Goal: Check status: Check status

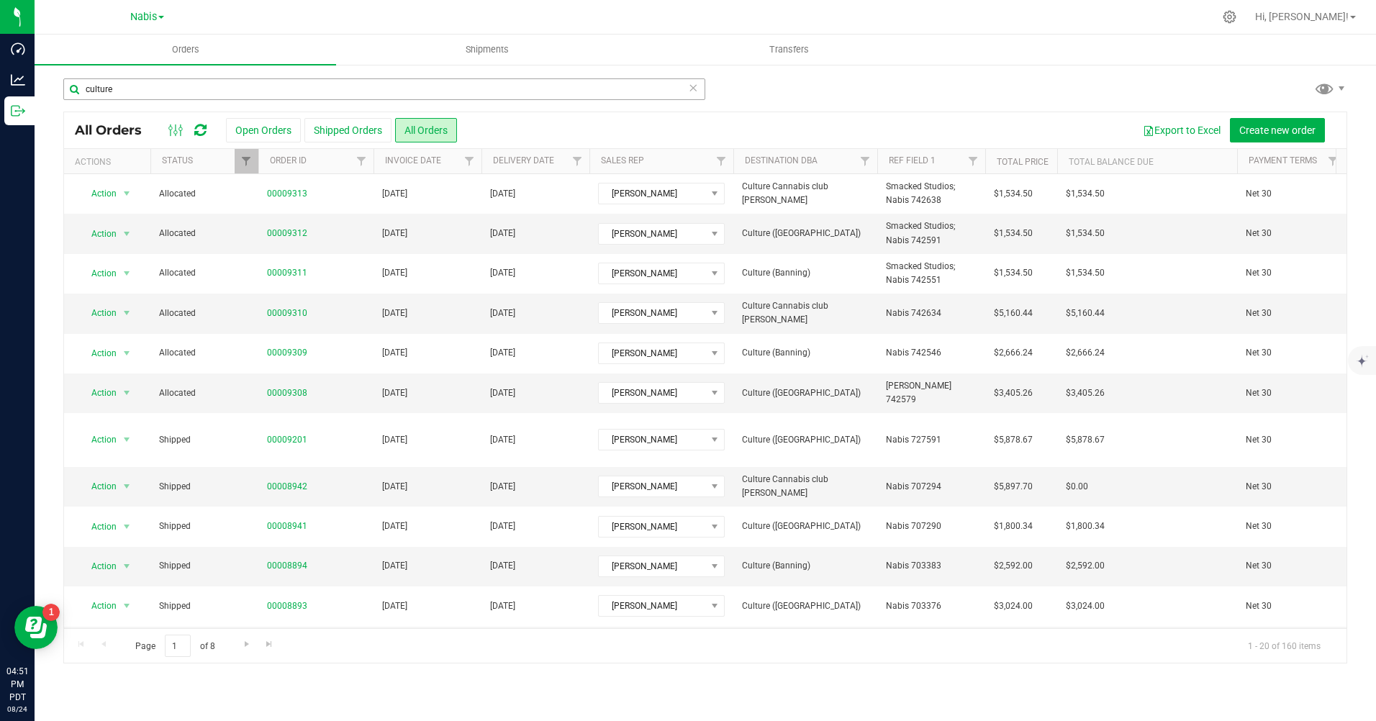
scroll to position [381, 0]
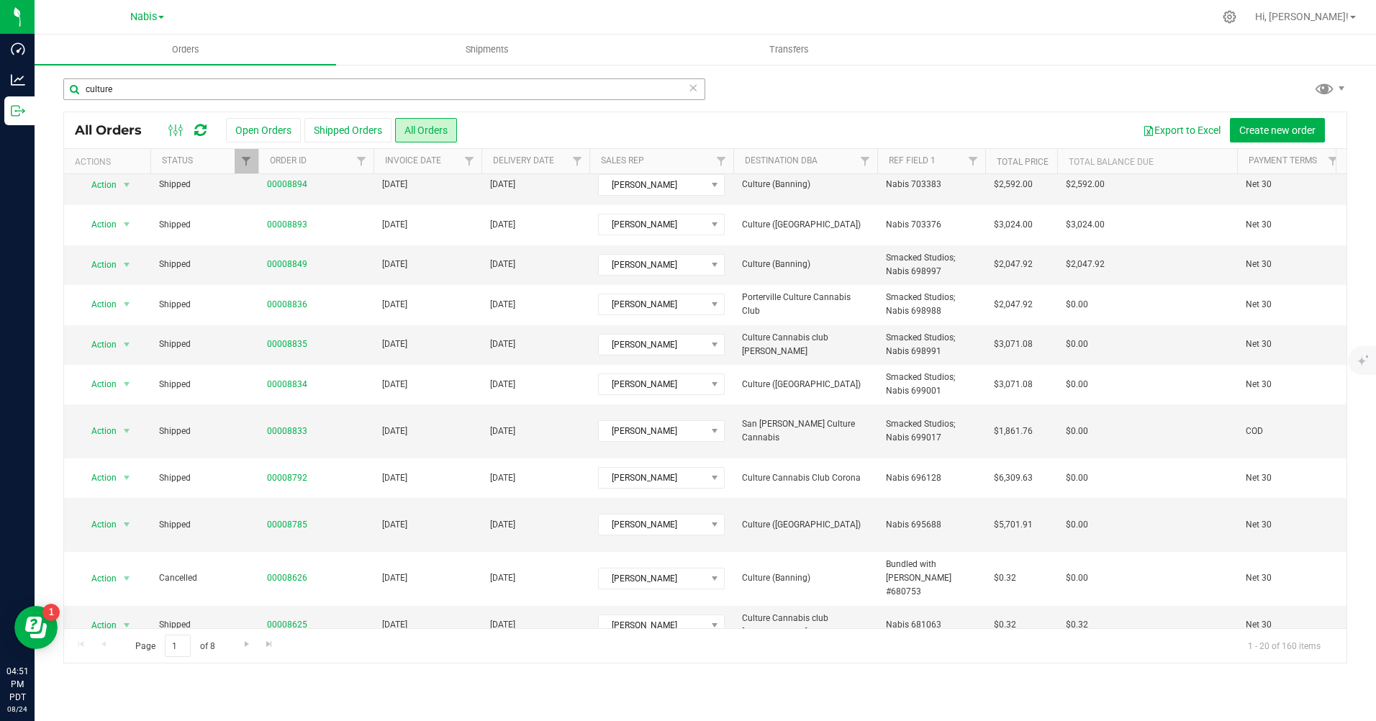
click at [176, 91] on input "culture" at bounding box center [384, 89] width 642 height 22
click at [131, 9] on div "Nabis MSR Supply MSR Supply, DBA Vantage Point Distribution Nabis" at bounding box center [147, 16] width 34 height 17
click at [135, 16] on span "Nabis" at bounding box center [143, 17] width 27 height 13
click at [114, 48] on link "MSR Supply" at bounding box center [147, 50] width 210 height 19
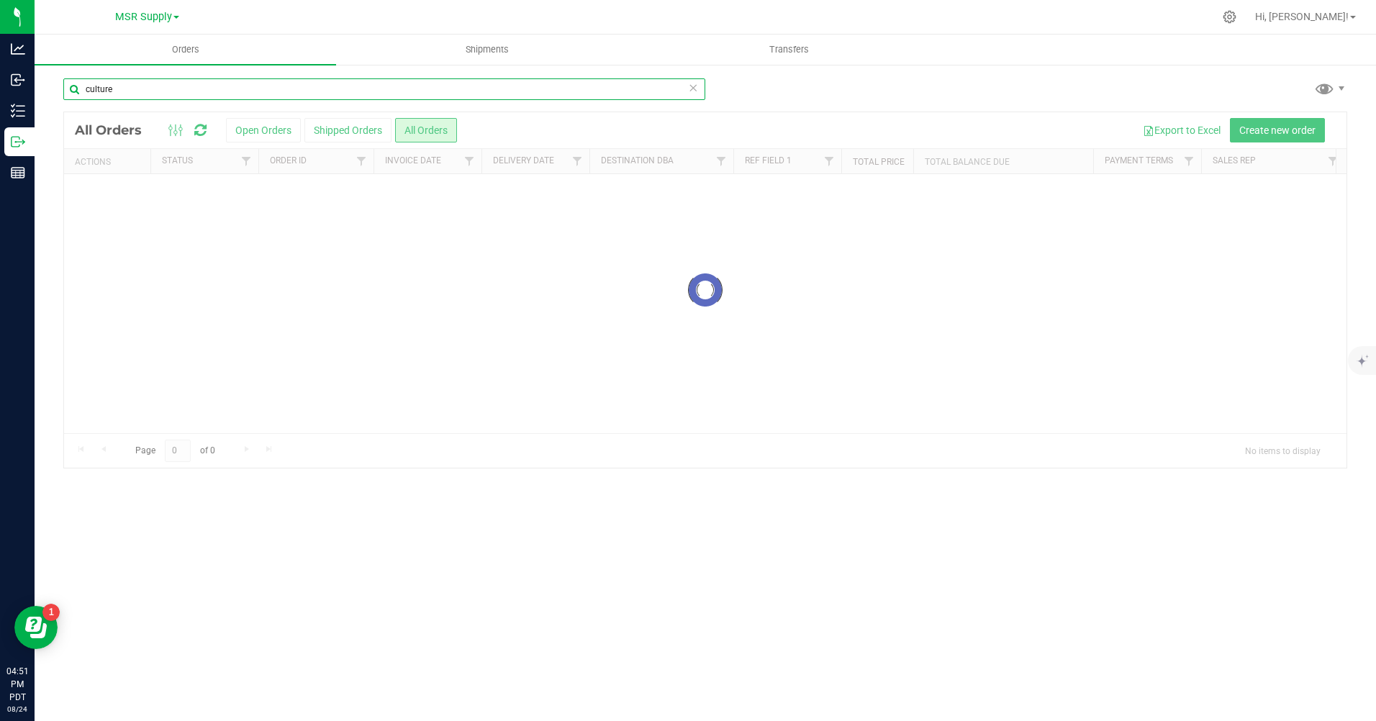
click at [216, 88] on input "culture" at bounding box center [384, 89] width 642 height 22
click at [104, 91] on input "med men" at bounding box center [384, 89] width 642 height 22
type input "medmen"
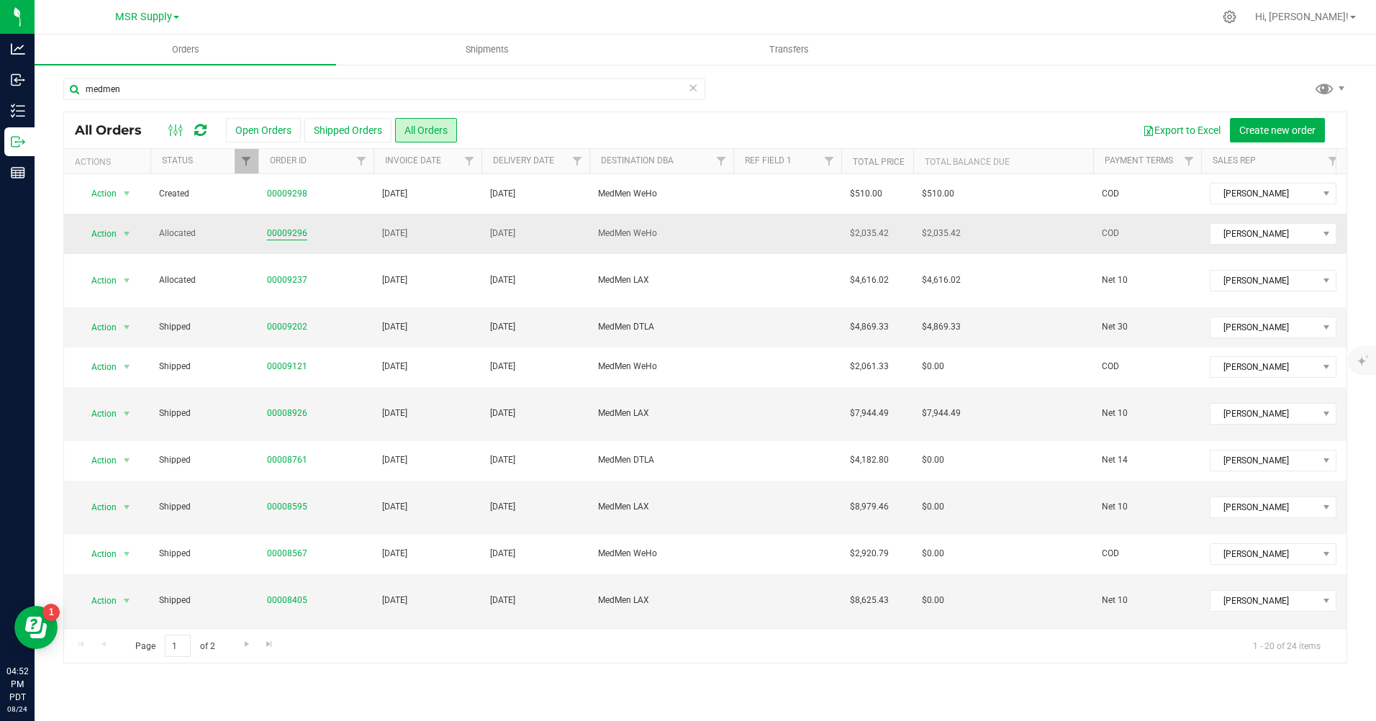
click at [285, 234] on link "00009296" at bounding box center [287, 234] width 40 height 14
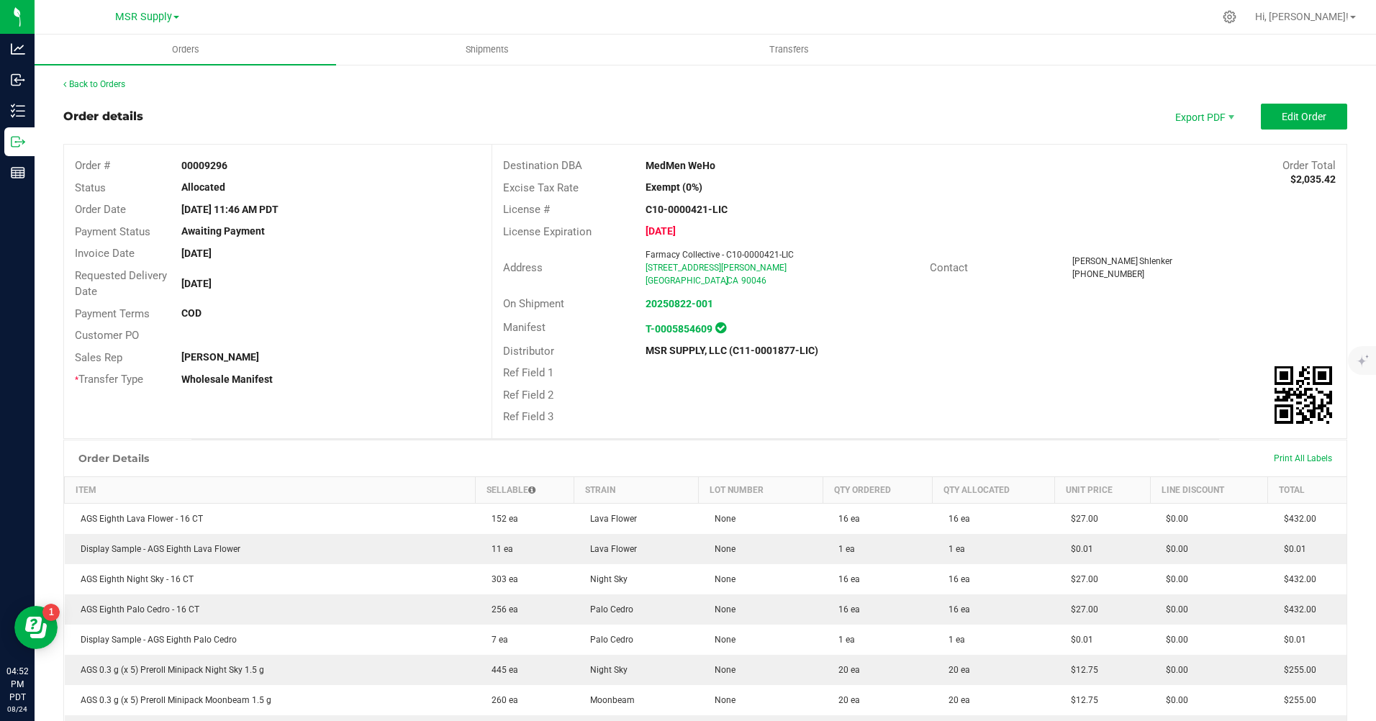
drag, startPoint x: 342, startPoint y: 243, endPoint x: 375, endPoint y: 176, distance: 74.7
click at [375, 177] on div "Status Allocated" at bounding box center [277, 188] width 427 height 22
click at [1201, 119] on span "Export PDF" at bounding box center [1203, 117] width 86 height 26
click at [1195, 161] on span "Invoice PDF" at bounding box center [1194, 161] width 89 height 21
click at [104, 88] on link "Back to Orders" at bounding box center [94, 84] width 62 height 10
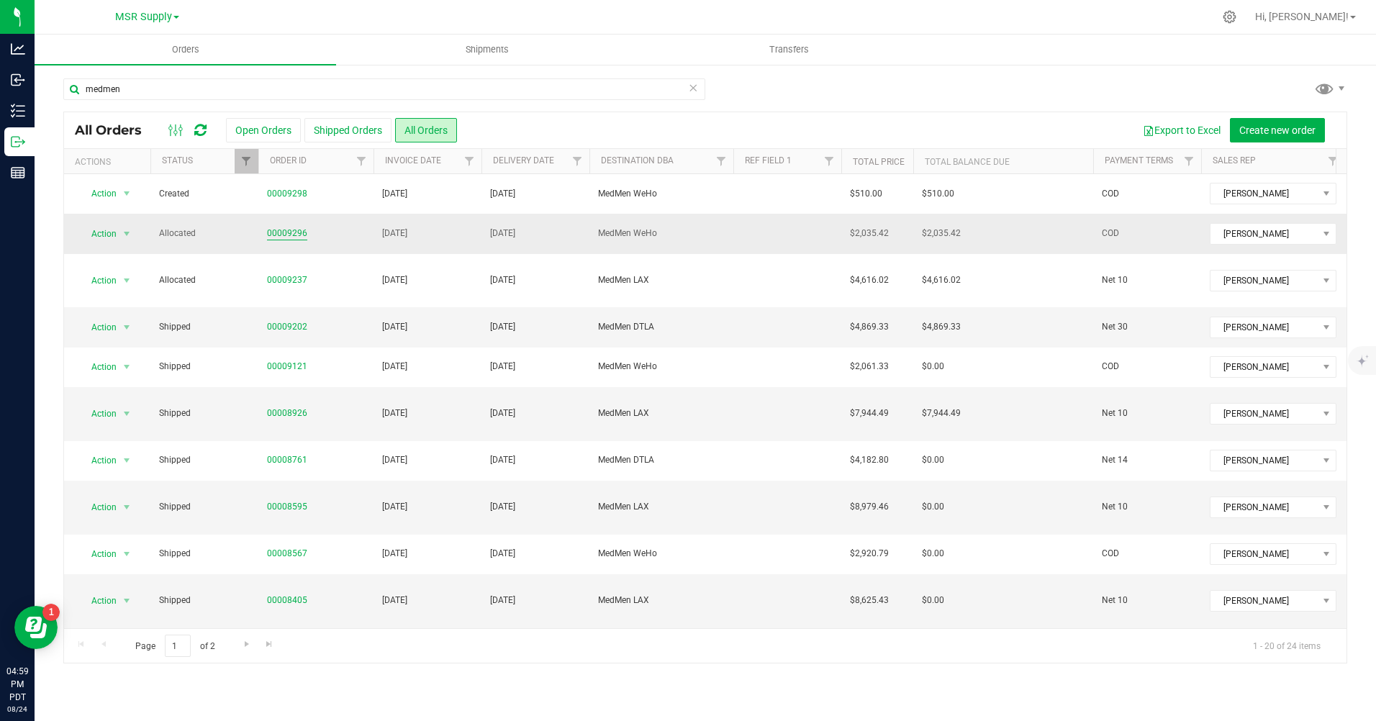
click at [291, 234] on link "00009296" at bounding box center [287, 234] width 40 height 14
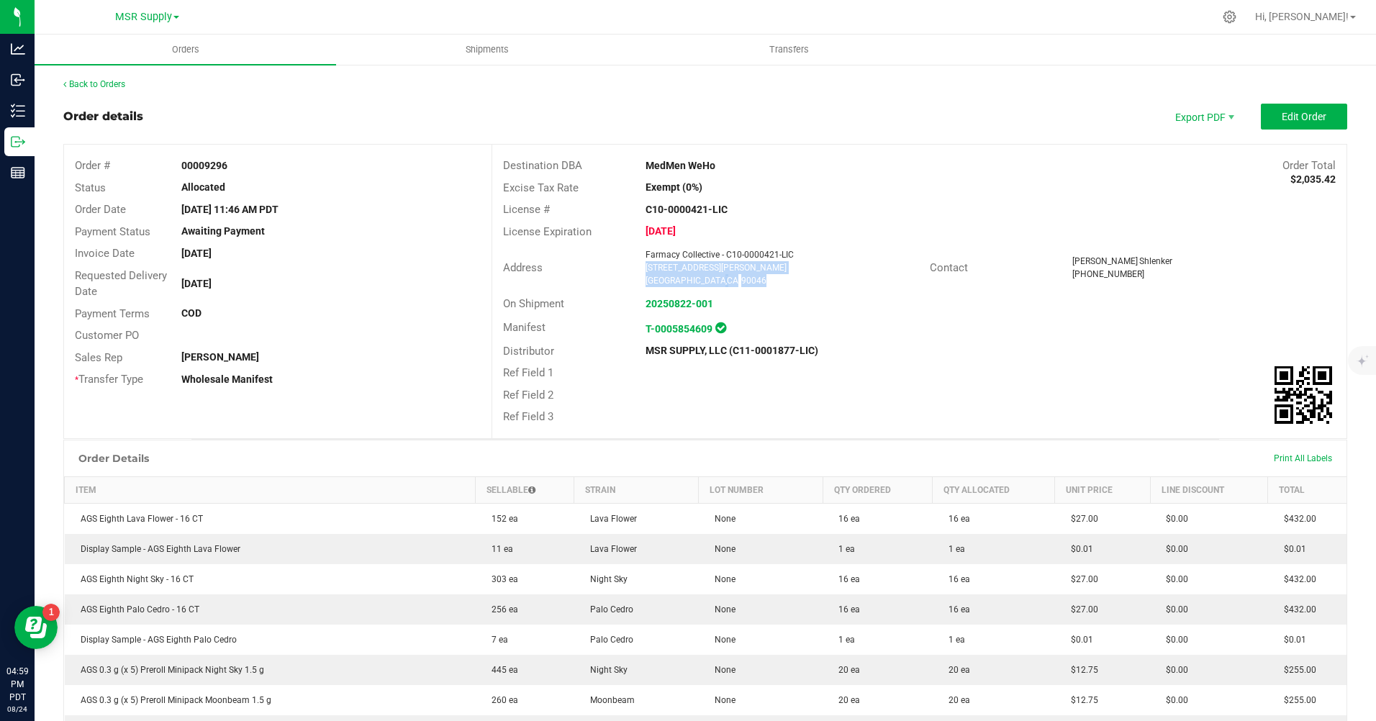
drag, startPoint x: 751, startPoint y: 283, endPoint x: 641, endPoint y: 266, distance: 111.5
click at [645, 266] on ngx-name-and-address "Farmacy Collective - C10-0000421-LIC [STREET_ADDRESS][PERSON_NAME]" at bounding box center [782, 267] width 274 height 39
drag, startPoint x: 641, startPoint y: 266, endPoint x: 666, endPoint y: 265, distance: 24.5
copy ngx-name-and-address "[STREET_ADDRESS][PERSON_NAME]"
click at [964, 376] on div "Ref Field 1" at bounding box center [919, 373] width 854 height 22
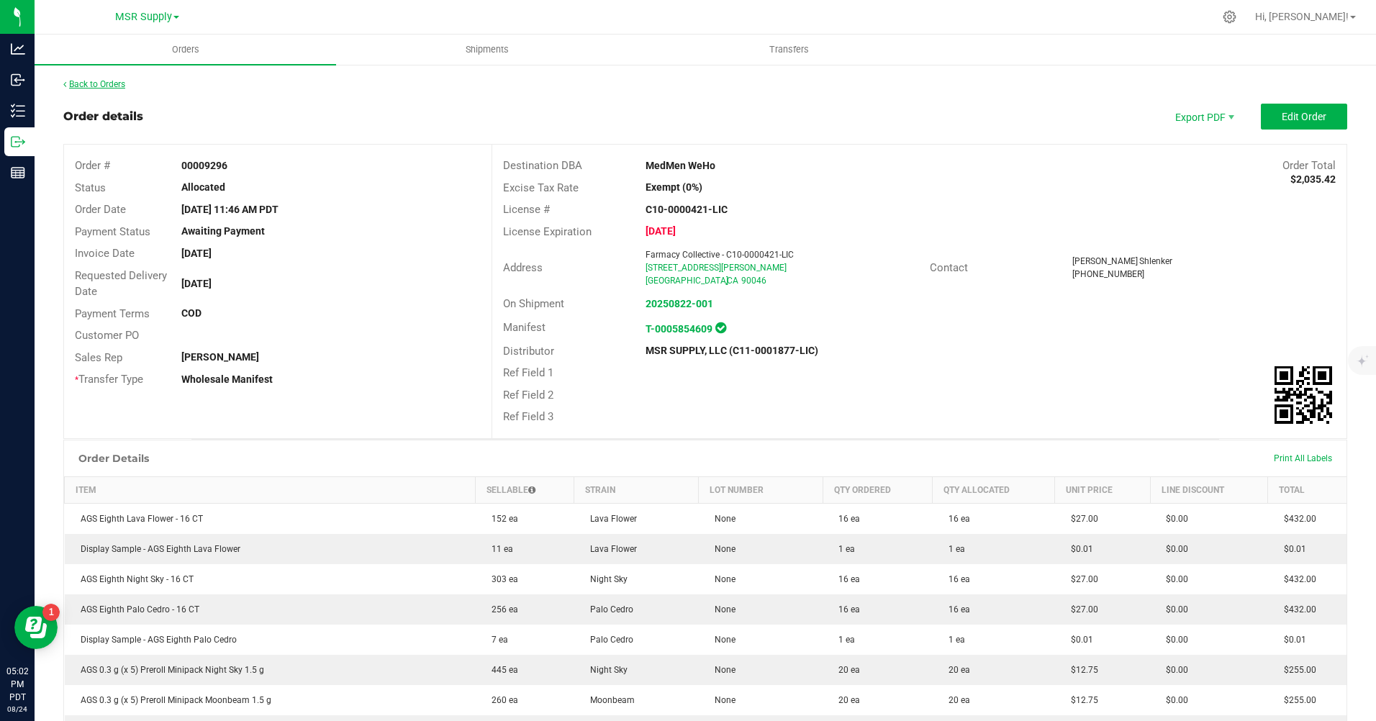
click at [97, 80] on link "Back to Orders" at bounding box center [94, 84] width 62 height 10
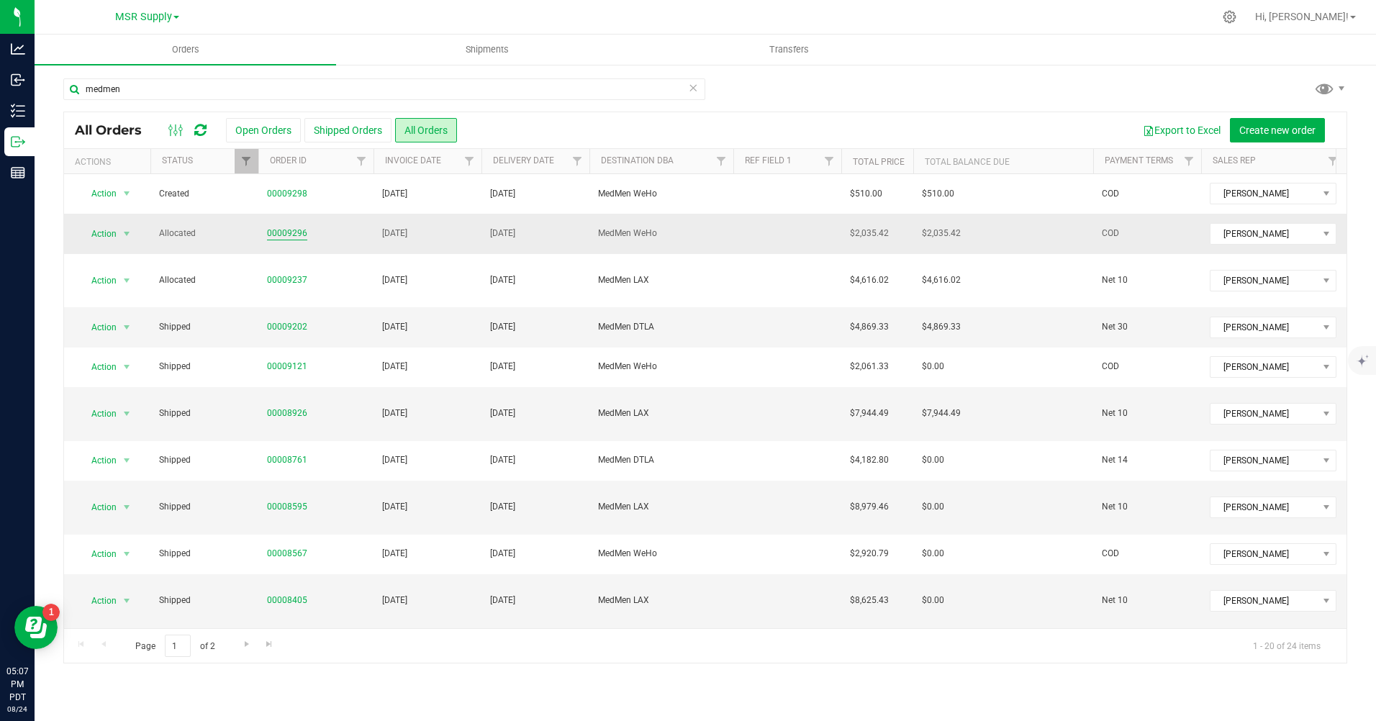
click at [283, 237] on link "00009296" at bounding box center [287, 234] width 40 height 14
